Goal: Task Accomplishment & Management: Use online tool/utility

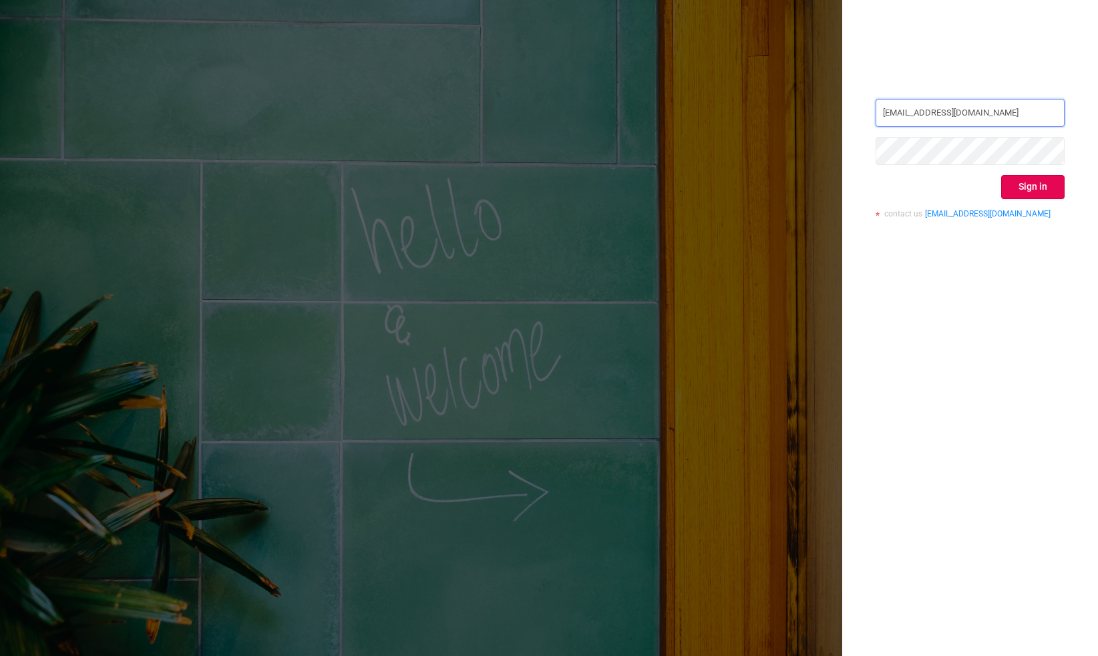
type input "[EMAIL_ADDRESS][DOMAIN_NAME]"
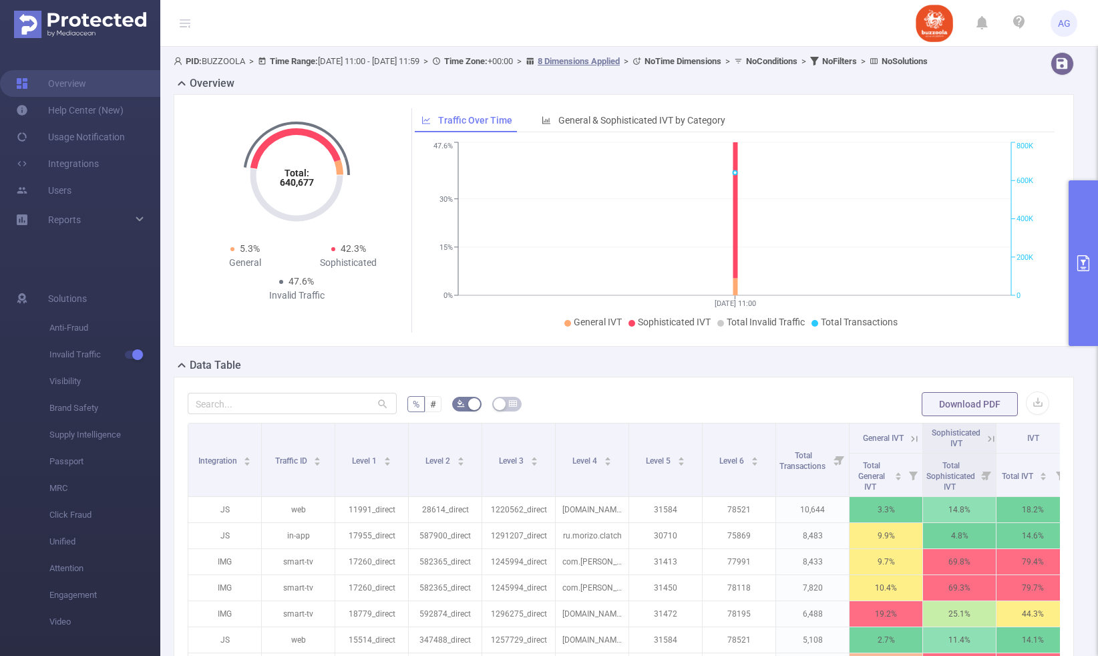
click at [1084, 214] on button "primary" at bounding box center [1082, 263] width 29 height 166
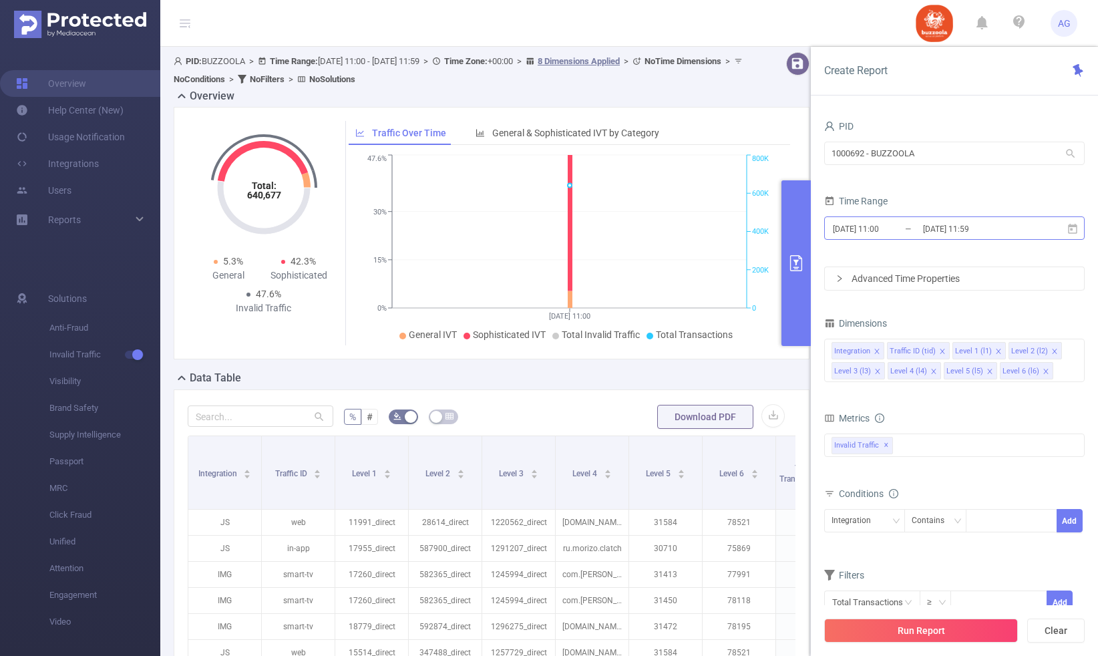
click at [890, 230] on input "[DATE] 11:00" at bounding box center [885, 229] width 108 height 18
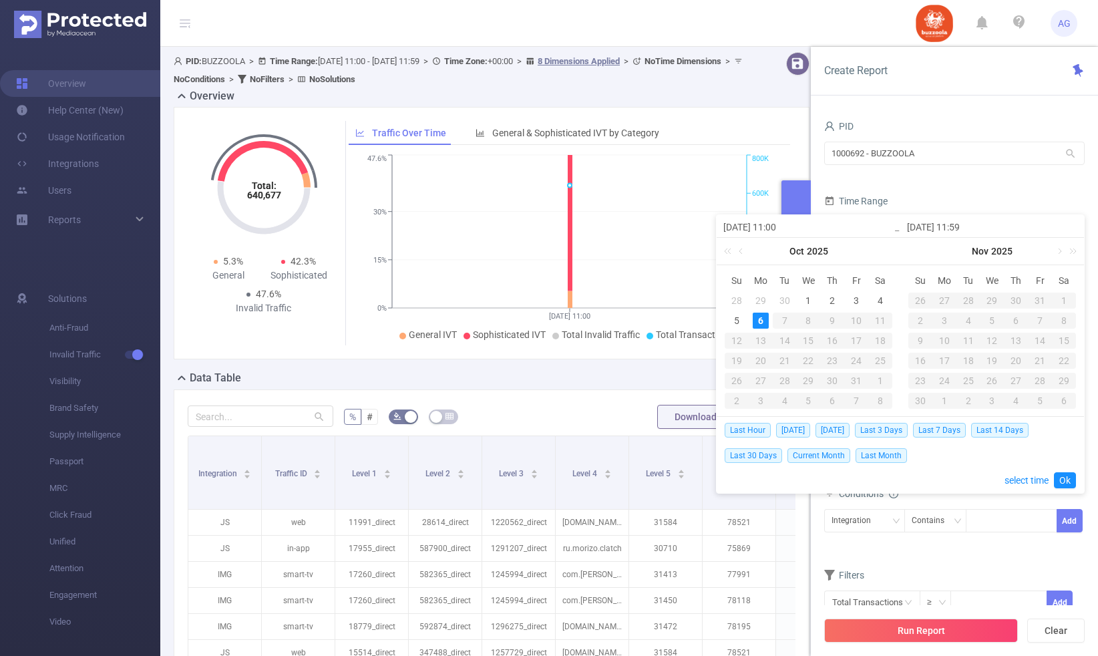
click at [758, 300] on div "29" at bounding box center [760, 300] width 16 height 16
click at [734, 319] on div "5" at bounding box center [736, 320] width 16 height 16
type input "[DATE] 11:00"
type input "[DATE] 11:59"
type input "[DATE] 11:00"
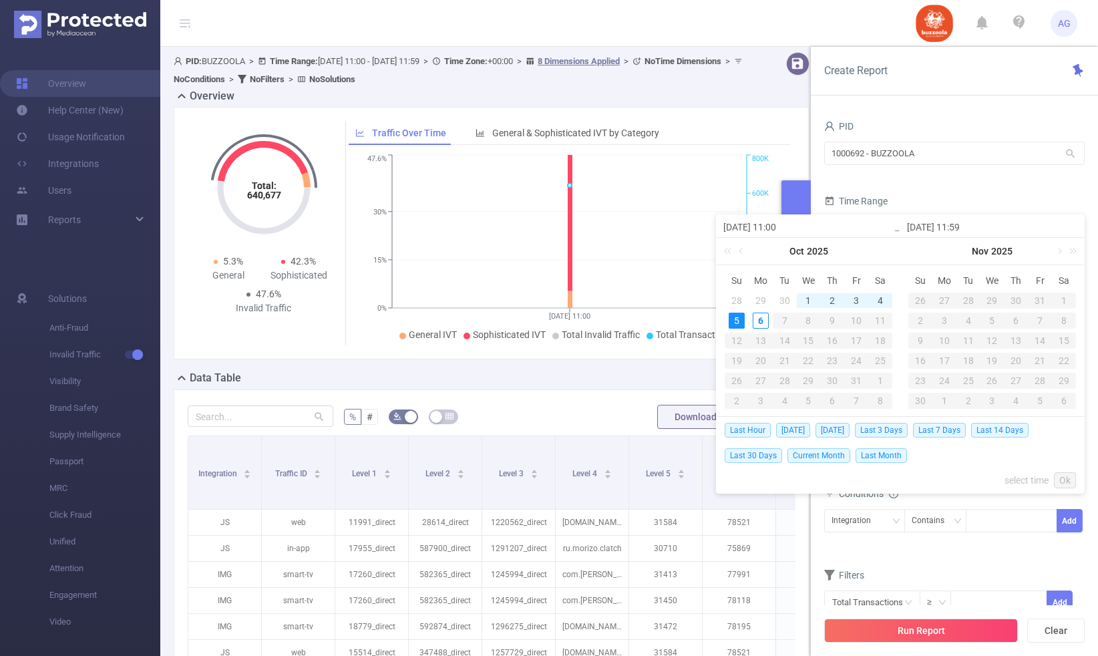
type input "[DATE] 11:59"
click at [1065, 475] on link "Ok" at bounding box center [1065, 480] width 22 height 16
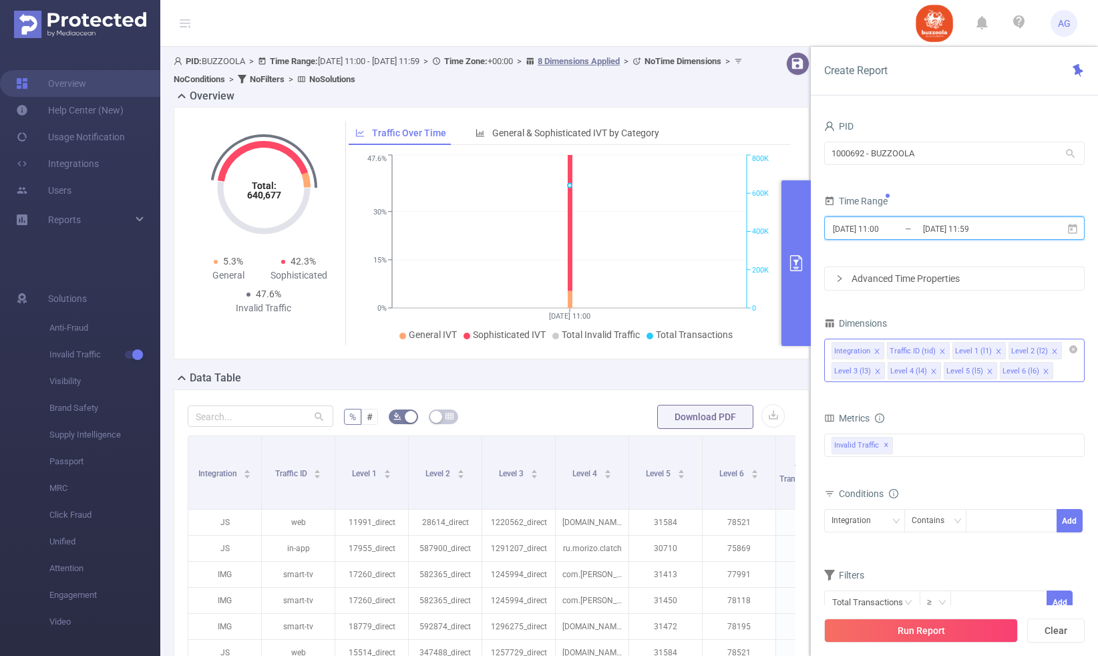
click at [877, 351] on icon "icon: close" at bounding box center [876, 351] width 7 height 7
click at [886, 353] on icon "icon: close" at bounding box center [886, 351] width 5 height 5
click at [879, 353] on icon "icon: close" at bounding box center [877, 351] width 7 height 7
click at [876, 353] on icon "icon: close" at bounding box center [877, 351] width 7 height 7
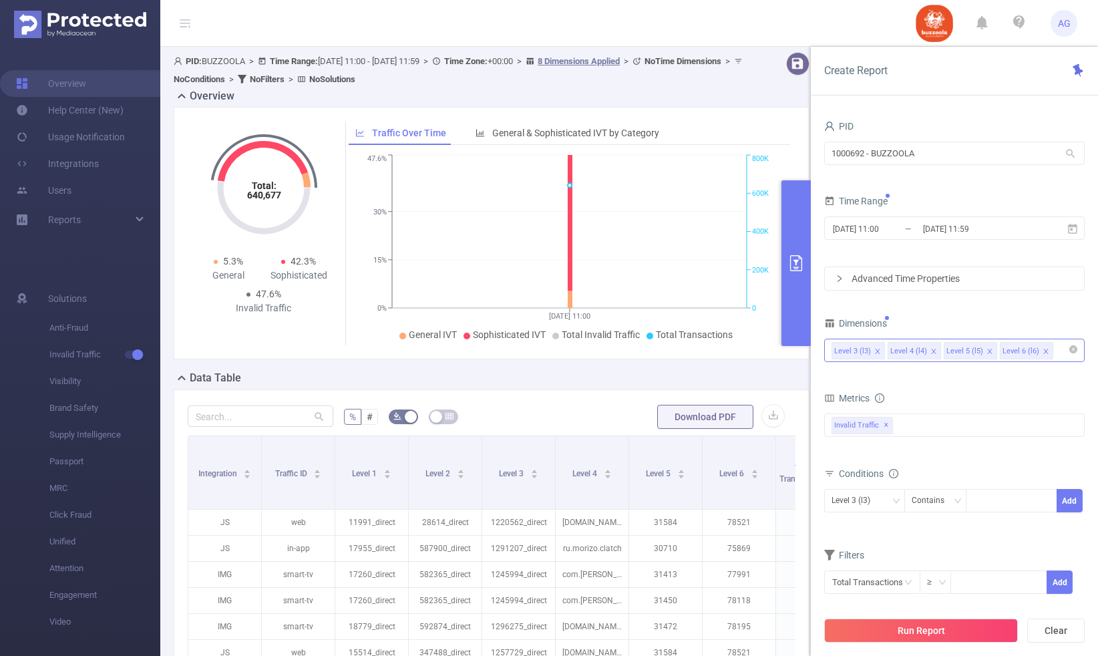
click at [1051, 351] on div "Level 3 (l3) Level 4 (l4) Level 5 (l5) Level 6 (l6)" at bounding box center [954, 350] width 246 height 22
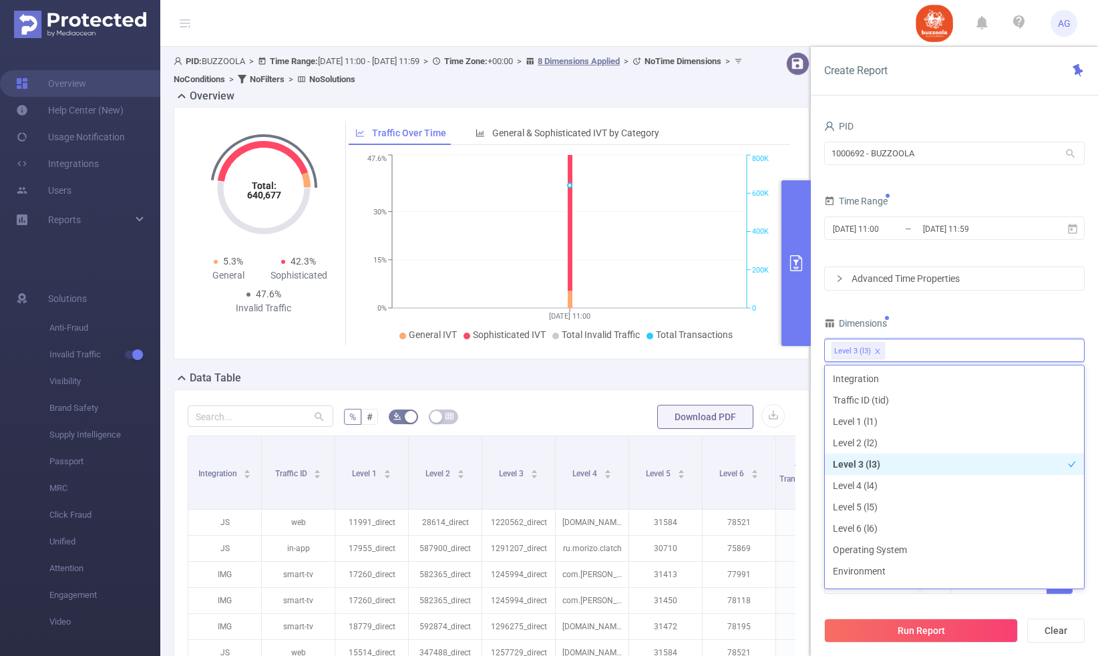
click at [1050, 309] on div "PID 1000692 - BUZZOOLA 1000692 - BUZZOOLA Time Range [DATE] 11:00 _ [DATE] 11:5…" at bounding box center [954, 364] width 260 height 494
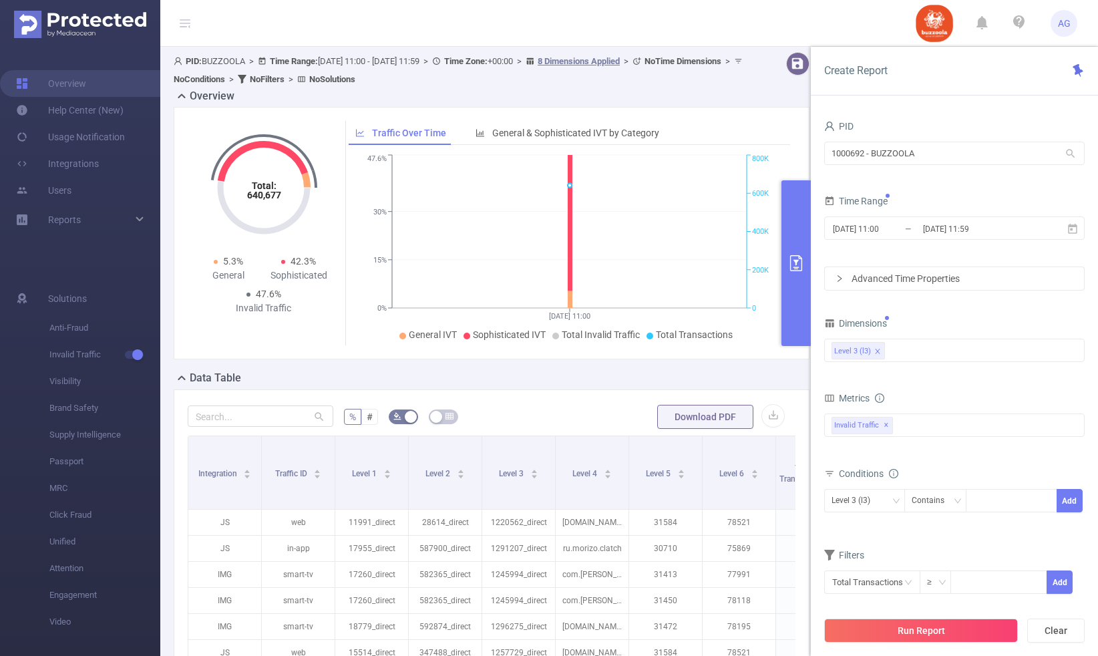
click at [1006, 266] on div "Advanced Time Properties" at bounding box center [954, 278] width 260 height 24
click at [977, 279] on div "Advanced Time Properties" at bounding box center [954, 278] width 259 height 23
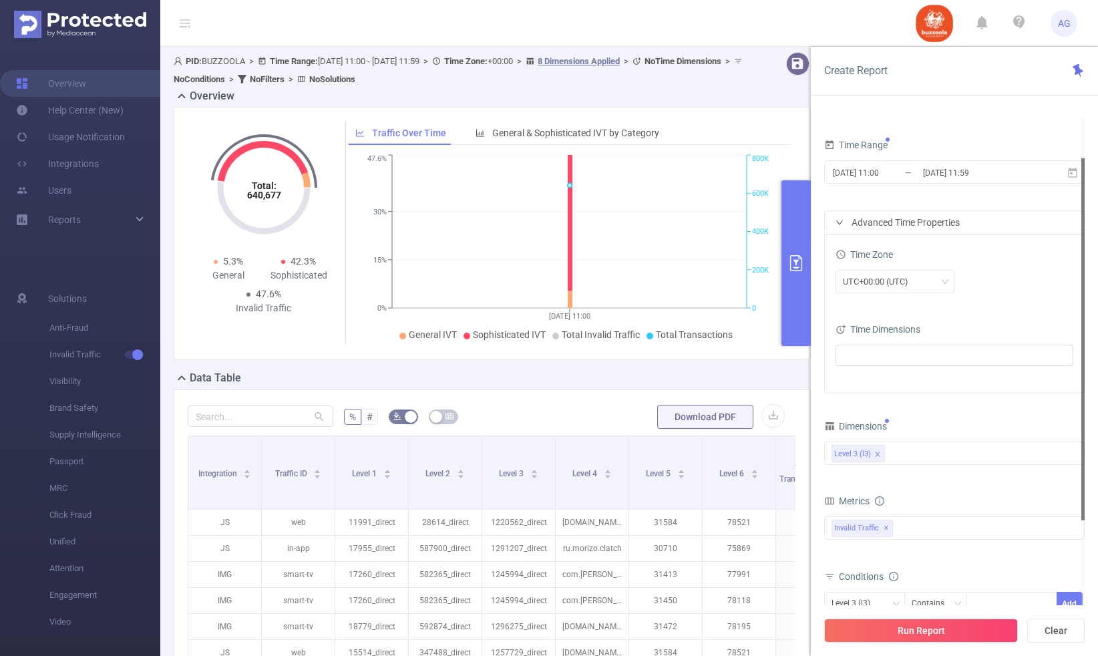
click at [880, 305] on div "Time Zone UTC+00:00 (UTC) Time Dimensions" at bounding box center [954, 313] width 259 height 158
click at [887, 291] on div "UTC+00:00 (UTC)" at bounding box center [880, 281] width 75 height 22
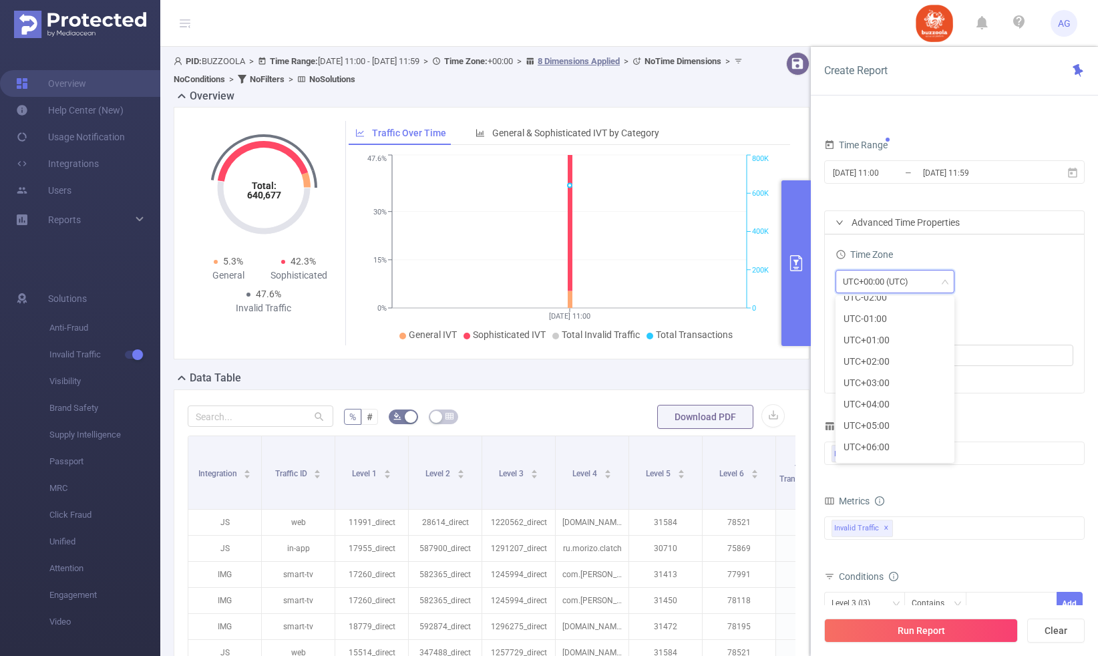
scroll to position [303, 0]
click at [884, 351] on li "UTC+03:00" at bounding box center [894, 348] width 119 height 21
click at [996, 291] on div "UTC+03:00" at bounding box center [954, 281] width 238 height 23
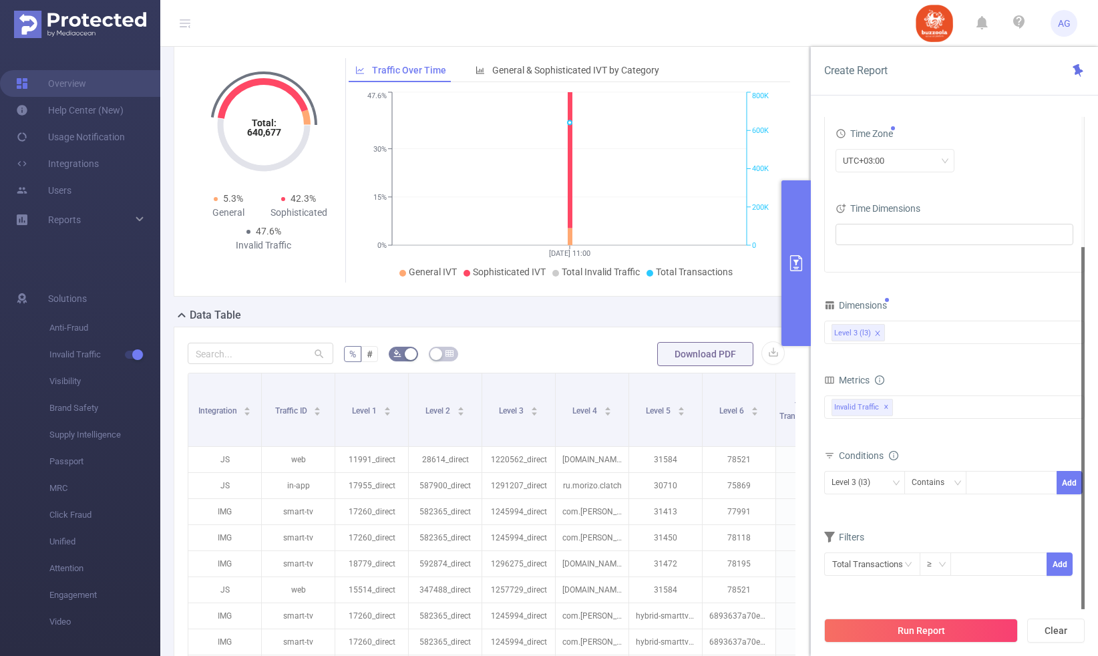
scroll to position [146, 0]
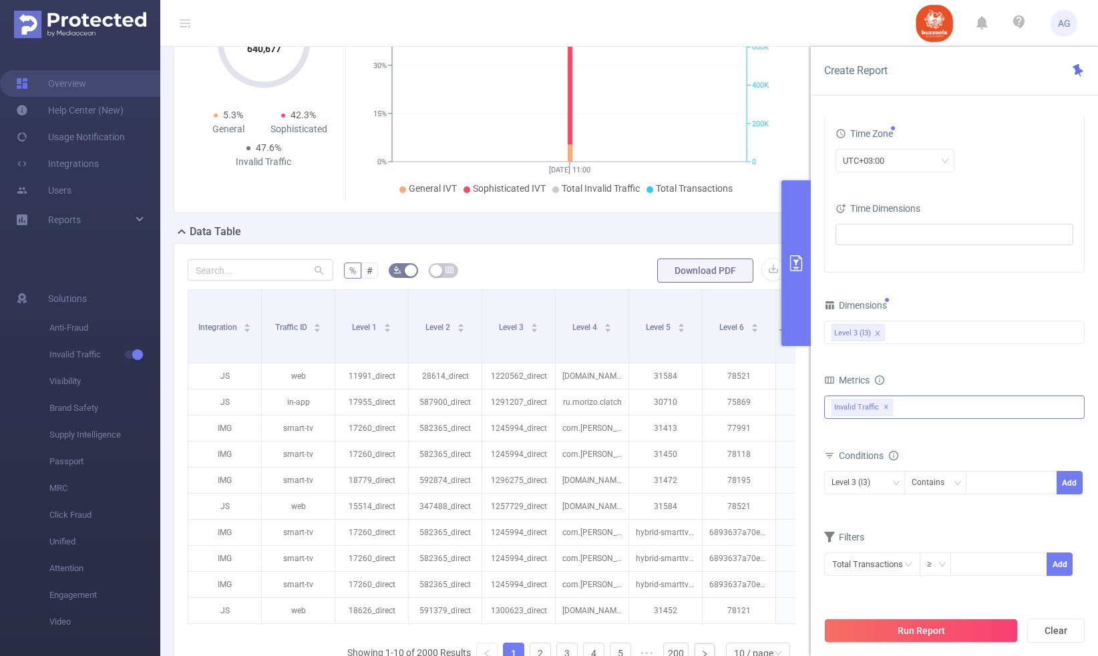
click at [922, 397] on div "Invalid Traffic ✕" at bounding box center [954, 406] width 260 height 23
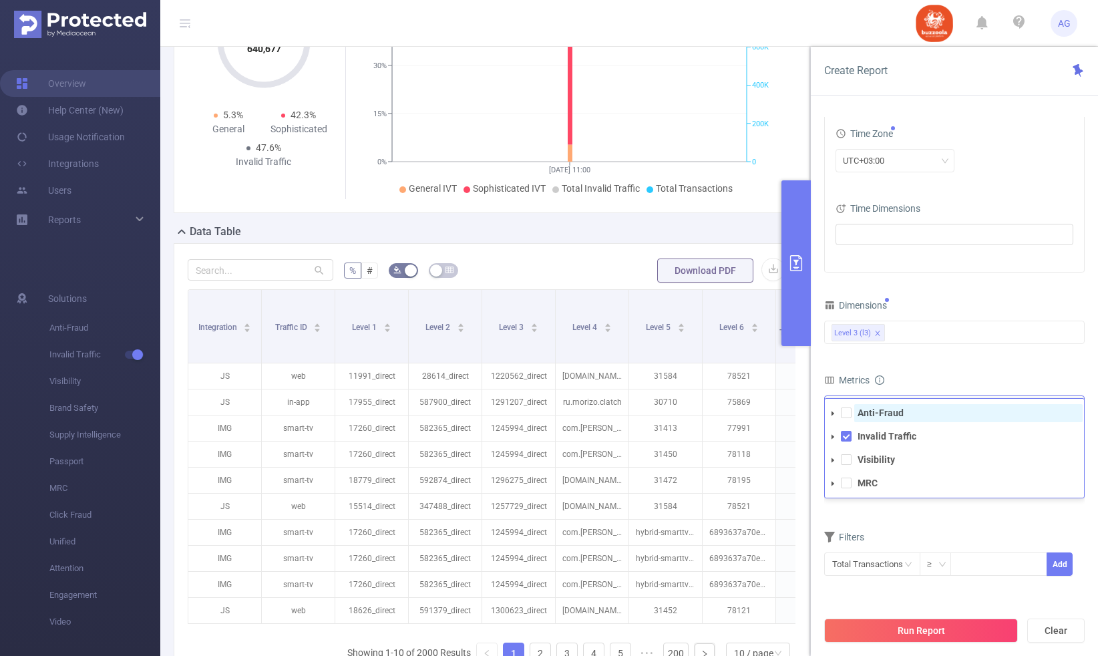
click at [887, 415] on strong "Anti-Fraud" at bounding box center [880, 412] width 46 height 11
click at [983, 531] on div "Filters" at bounding box center [954, 538] width 260 height 22
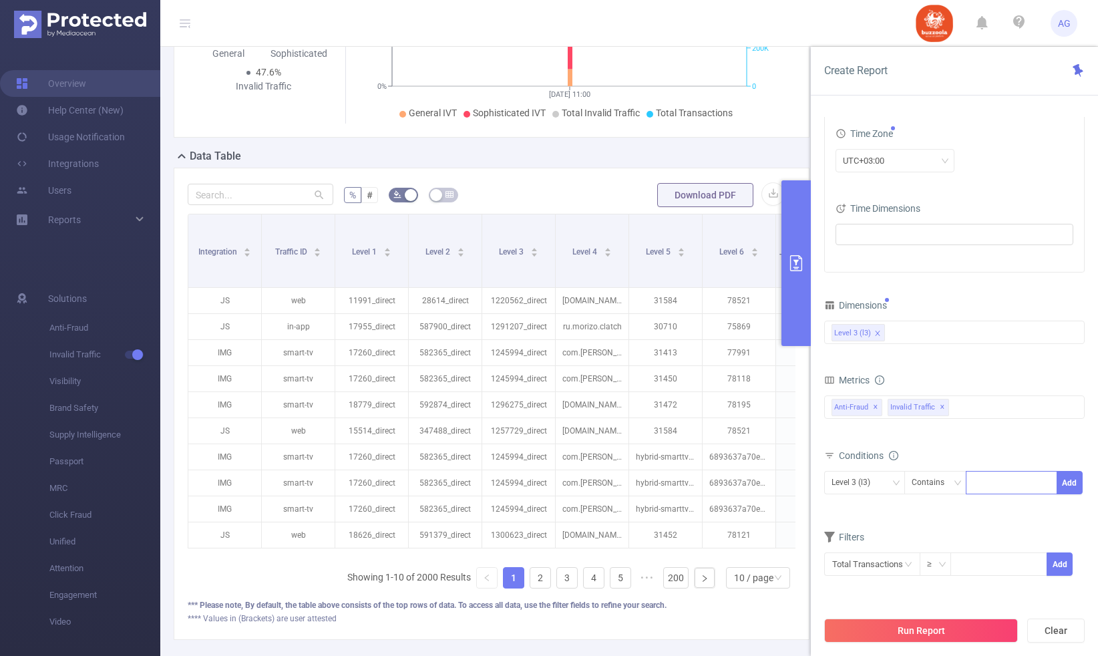
scroll to position [263, 0]
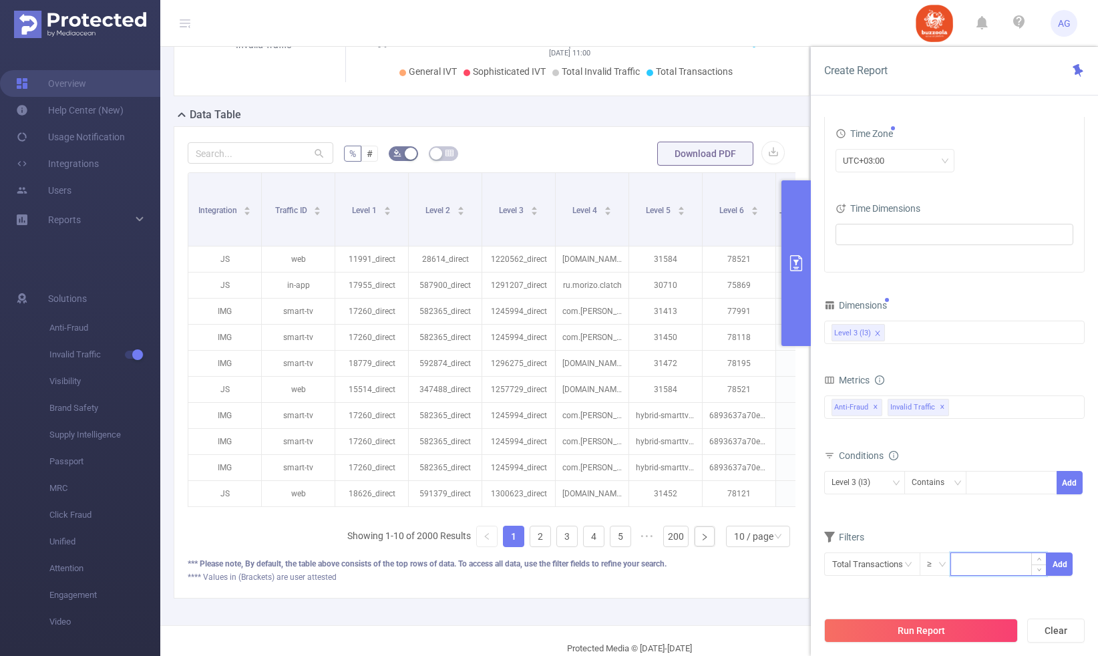
click at [976, 569] on input at bounding box center [998, 563] width 95 height 20
type input "1,000"
click at [1071, 565] on button "Add" at bounding box center [1059, 563] width 26 height 23
click at [878, 567] on input "text" at bounding box center [872, 563] width 96 height 23
click at [889, 463] on li "Anti-Fraud" at bounding box center [872, 463] width 96 height 21
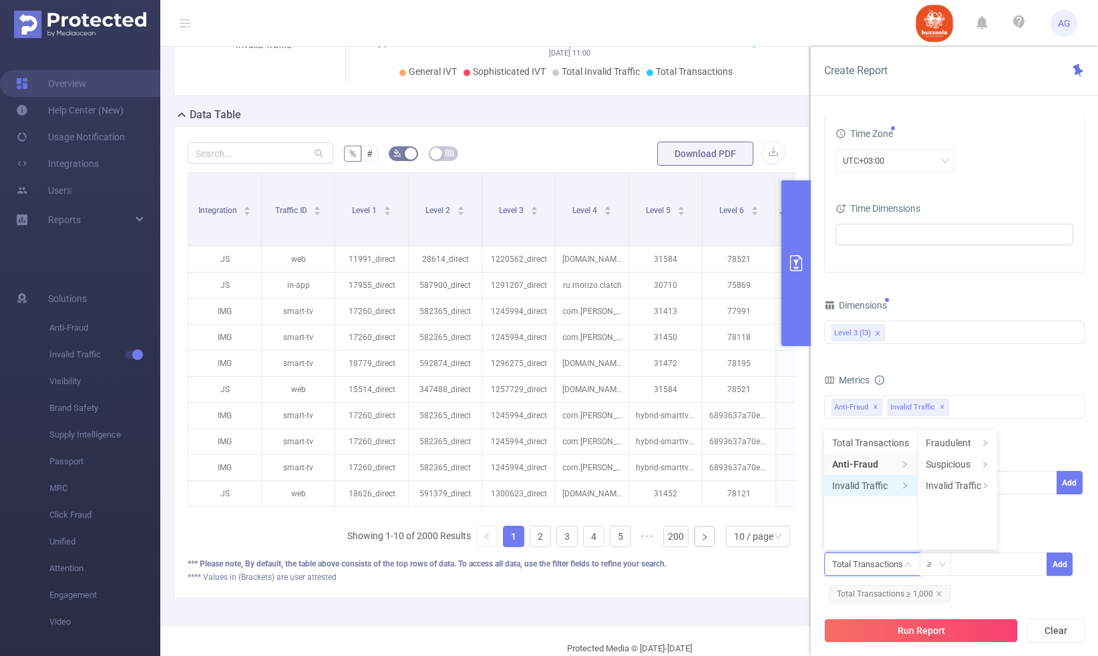
click at [887, 481] on li "Invalid Traffic" at bounding box center [870, 485] width 93 height 21
click at [934, 488] on li "IVT" at bounding box center [965, 485] width 97 height 21
click at [1035, 446] on li "Total IVT" at bounding box center [1051, 442] width 73 height 21
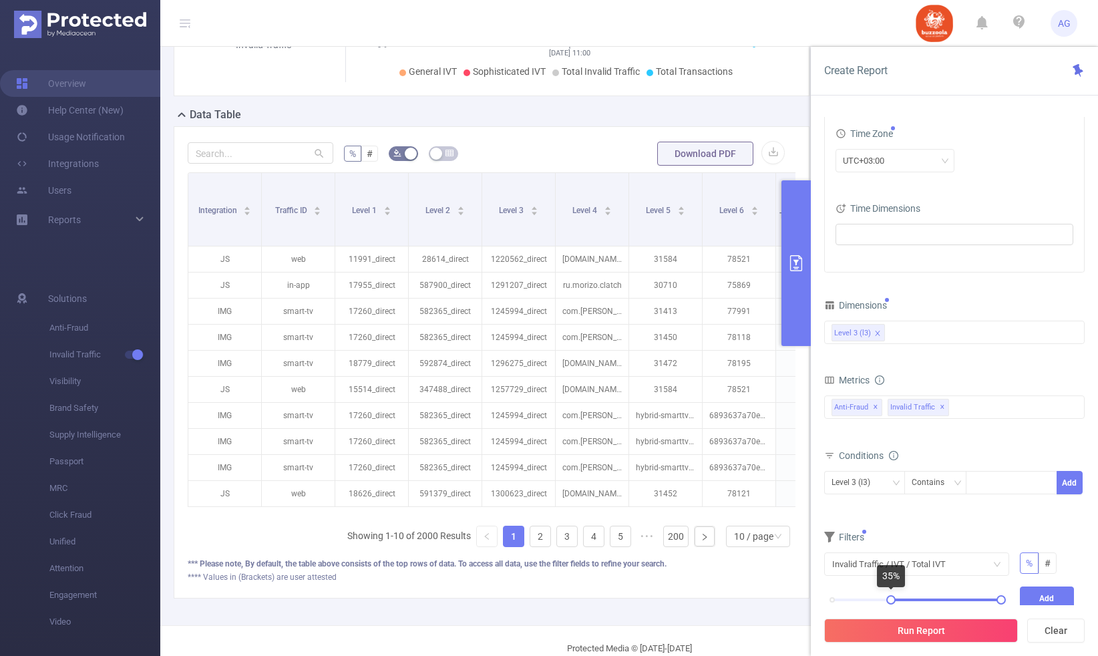
drag, startPoint x: 837, startPoint y: 596, endPoint x: 891, endPoint y: 598, distance: 54.1
click at [891, 598] on div "0% 100%" at bounding box center [916, 600] width 169 height 8
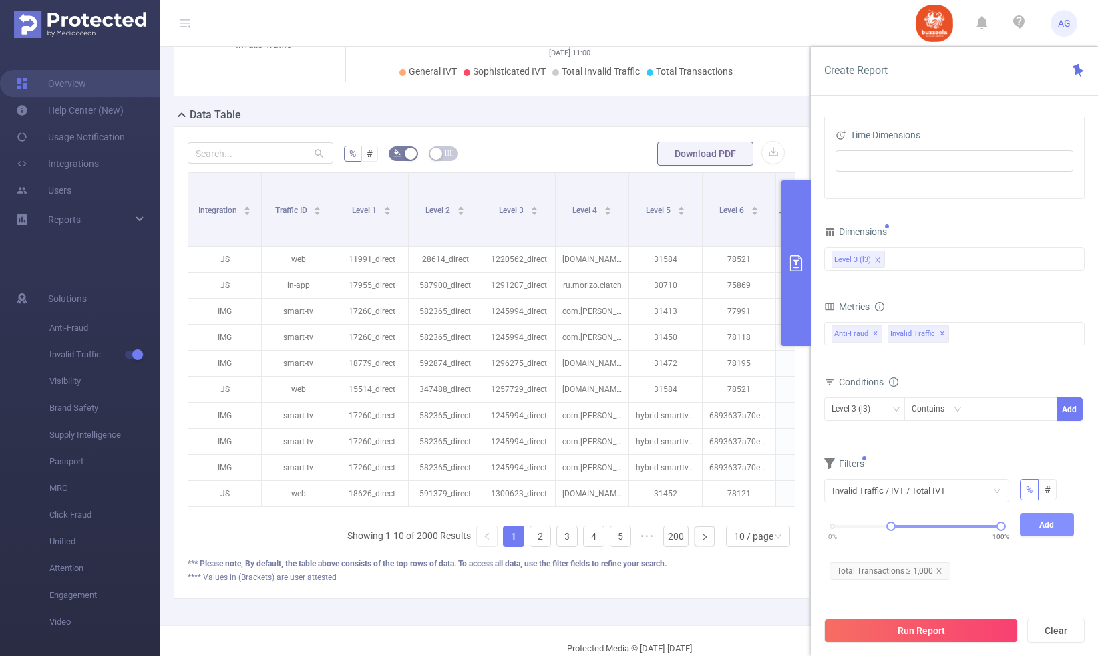
click at [1054, 533] on button "Add" at bounding box center [1046, 524] width 55 height 23
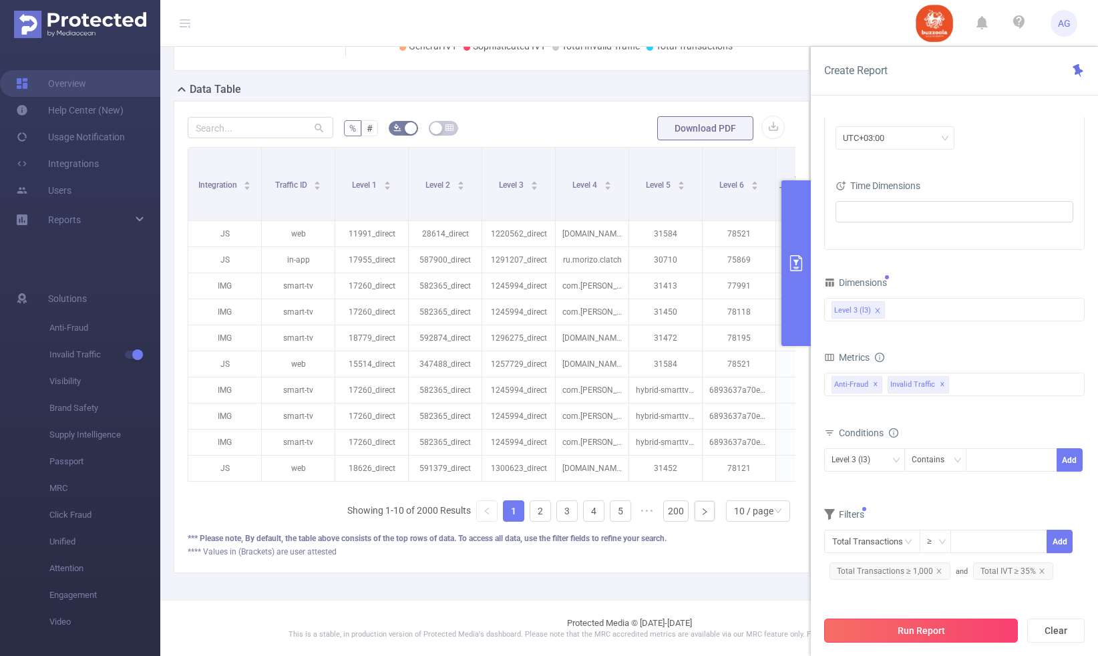
click at [975, 621] on button "Run Report" at bounding box center [921, 630] width 194 height 24
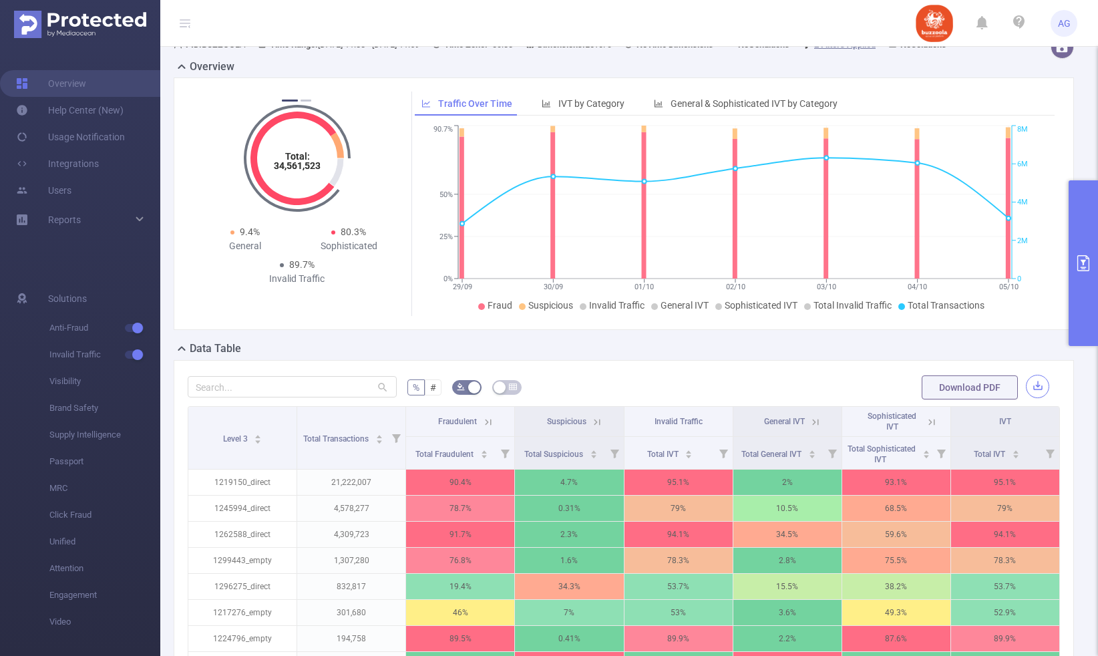
click at [1042, 398] on button "button" at bounding box center [1036, 386] width 23 height 23
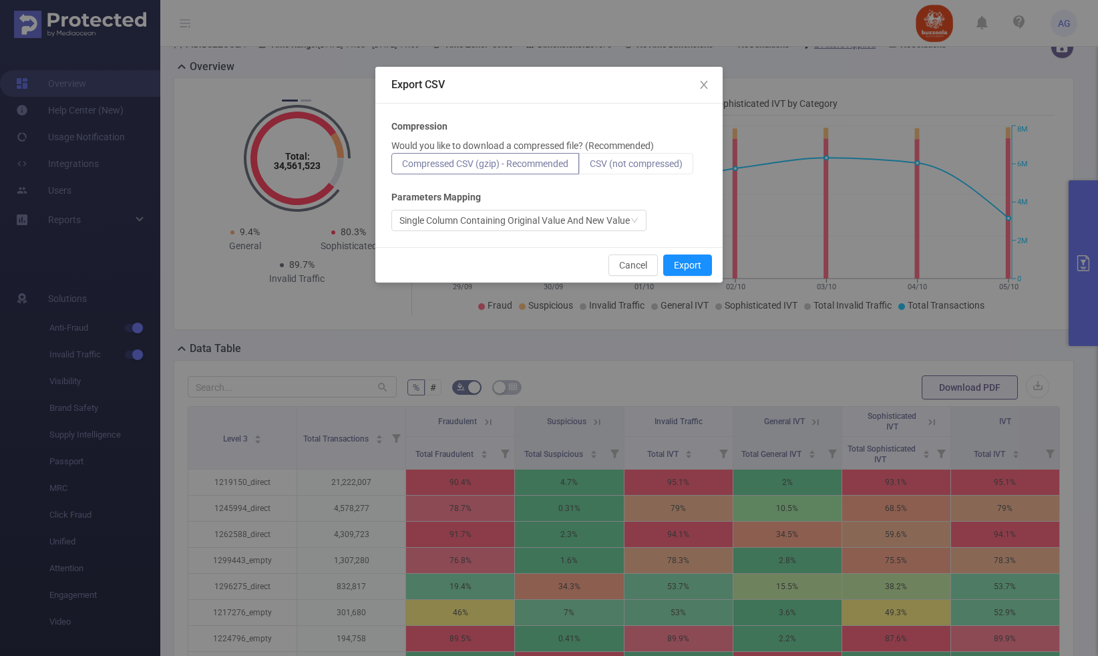
click at [617, 173] on label "CSV (not compressed)" at bounding box center [636, 163] width 114 height 21
click at [590, 167] on input "CSV (not compressed)" at bounding box center [590, 167] width 0 height 0
click at [686, 261] on button "Export" at bounding box center [687, 264] width 49 height 21
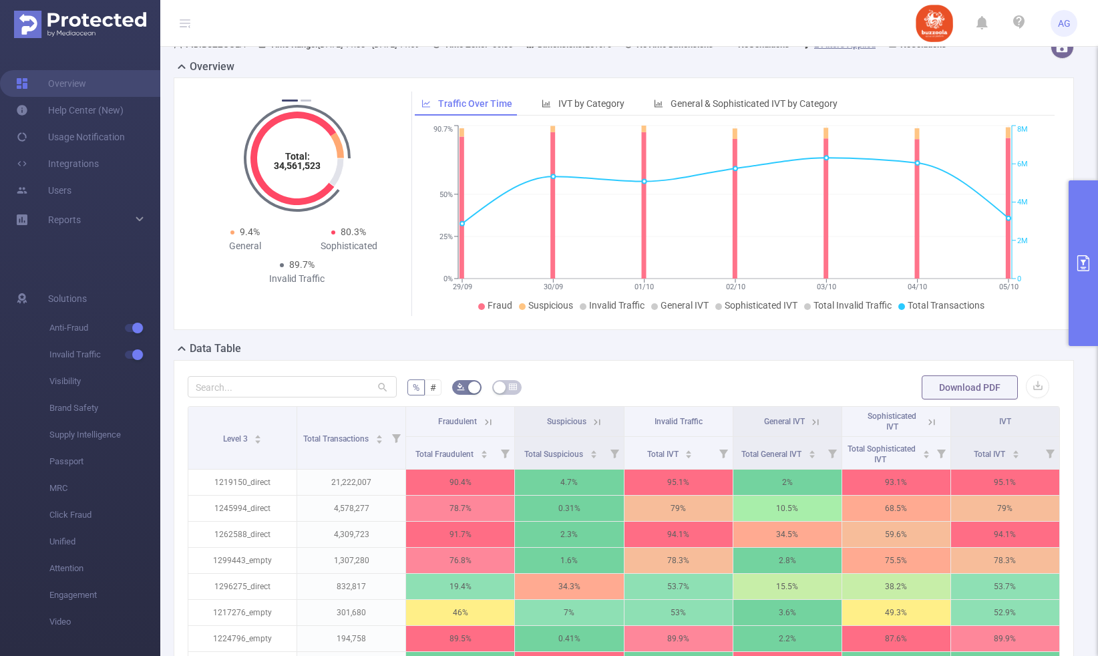
click at [1074, 282] on button "primary" at bounding box center [1082, 263] width 29 height 166
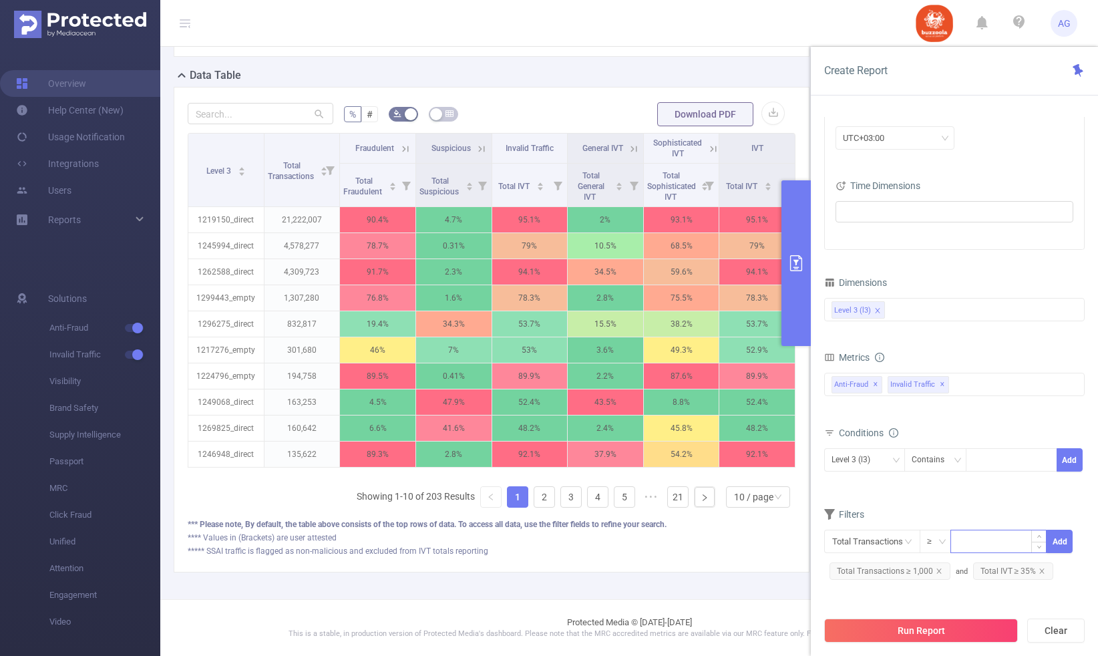
scroll to position [302, 0]
click at [991, 569] on span "Total IVT ≥ 35%" at bounding box center [1013, 570] width 81 height 17
drag, startPoint x: 999, startPoint y: 575, endPoint x: 890, endPoint y: 577, distance: 109.5
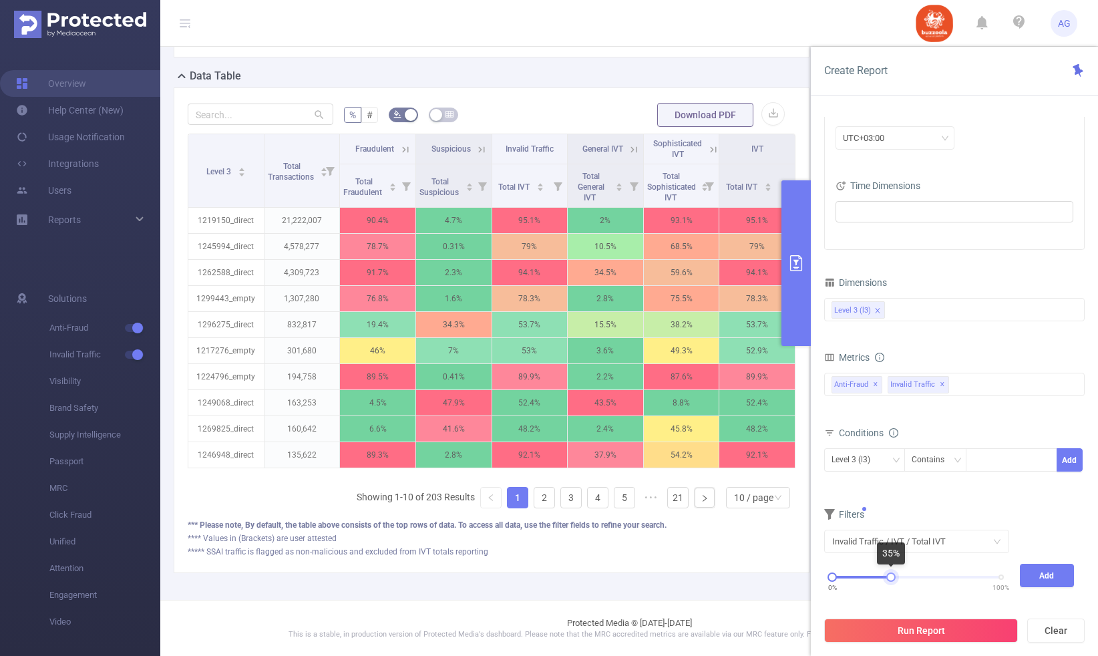
click at [890, 577] on div at bounding box center [890, 576] width 9 height 9
drag, startPoint x: 831, startPoint y: 579, endPoint x: 864, endPoint y: 579, distance: 33.4
click at [864, 579] on div at bounding box center [865, 576] width 9 height 9
click at [1045, 569] on button "Add" at bounding box center [1046, 574] width 55 height 23
click at [982, 626] on button "Run Report" at bounding box center [921, 630] width 194 height 24
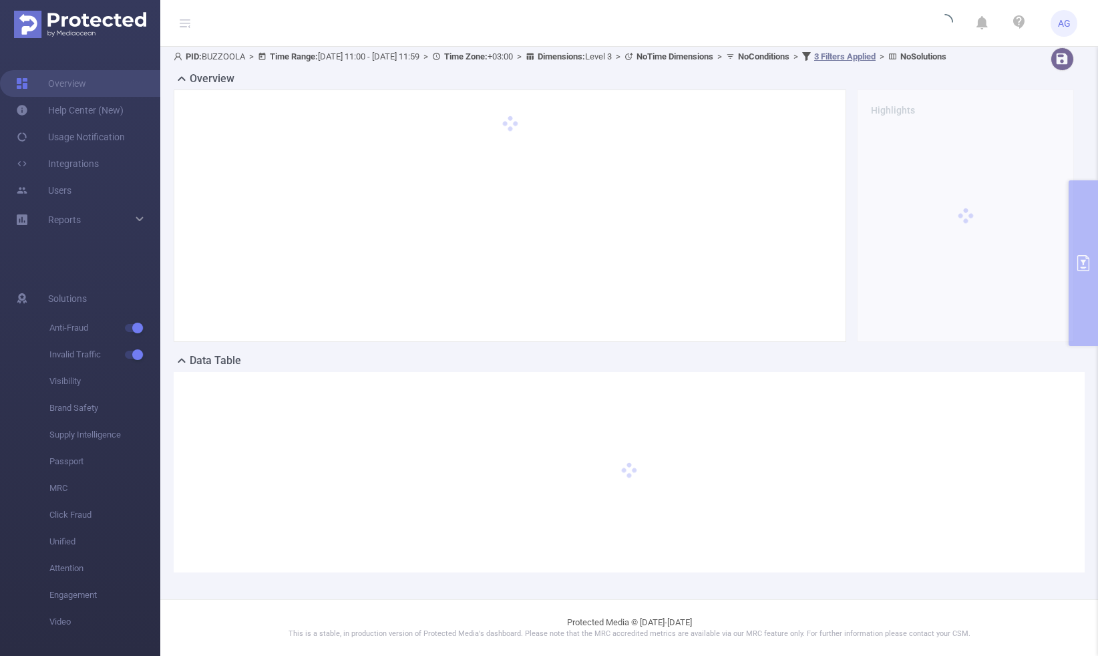
scroll to position [17, 0]
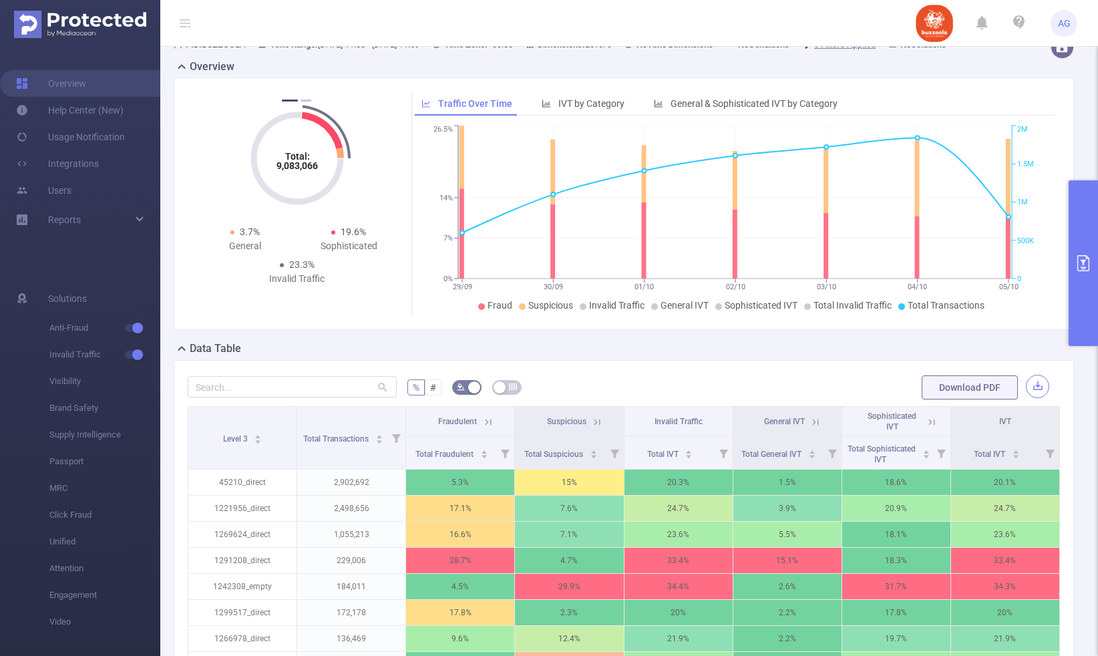
click at [1035, 398] on button "button" at bounding box center [1036, 386] width 23 height 23
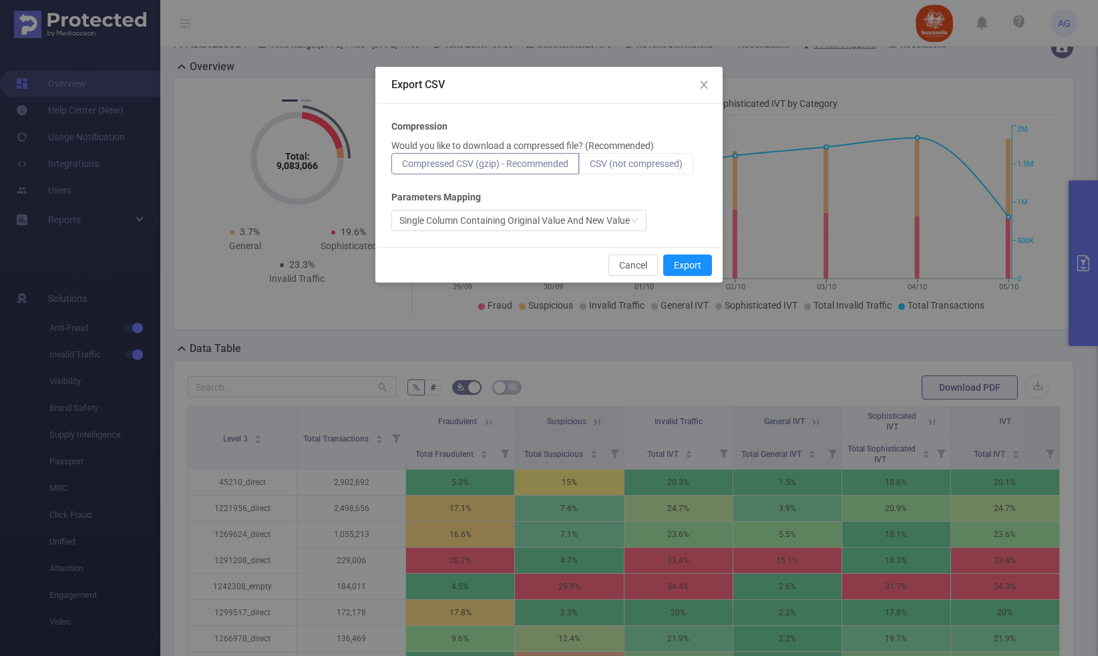
click at [654, 170] on label "CSV (not compressed)" at bounding box center [636, 163] width 114 height 21
click at [590, 167] on input "CSV (not compressed)" at bounding box center [590, 167] width 0 height 0
click at [684, 259] on button "Export" at bounding box center [687, 264] width 49 height 21
